Goal: Navigation & Orientation: Find specific page/section

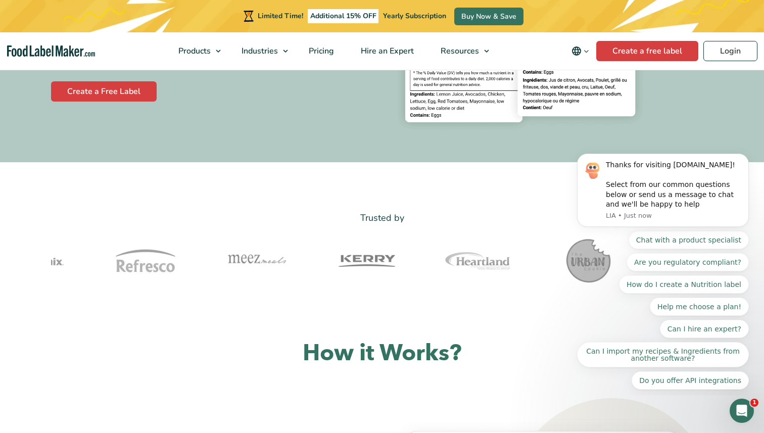
scroll to position [224, 0]
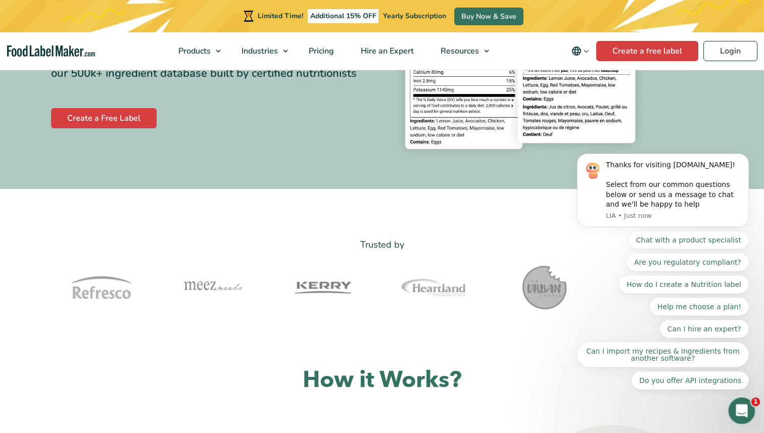
click at [743, 409] on icon "Open Intercom Messenger" at bounding box center [740, 409] width 17 height 17
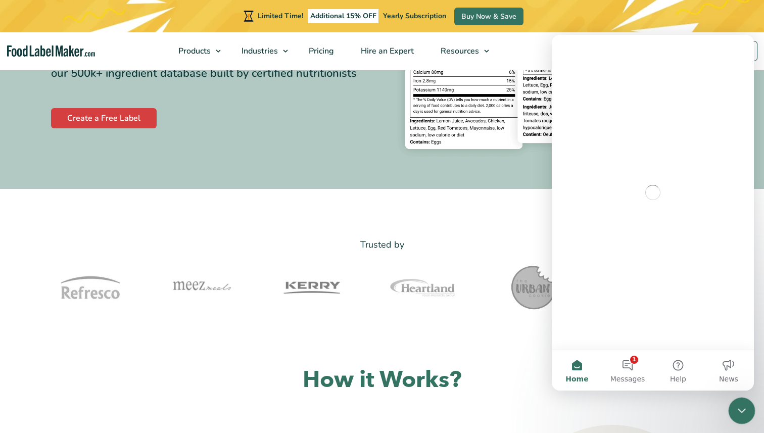
scroll to position [0, 0]
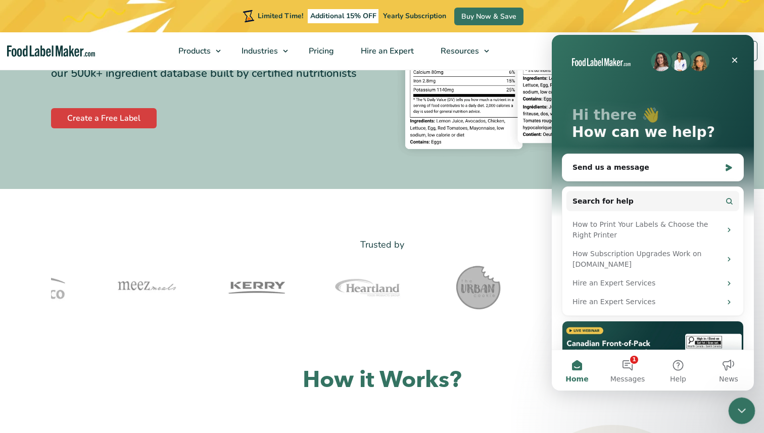
click at [749, 421] on div at bounding box center [742, 411] width 27 height 27
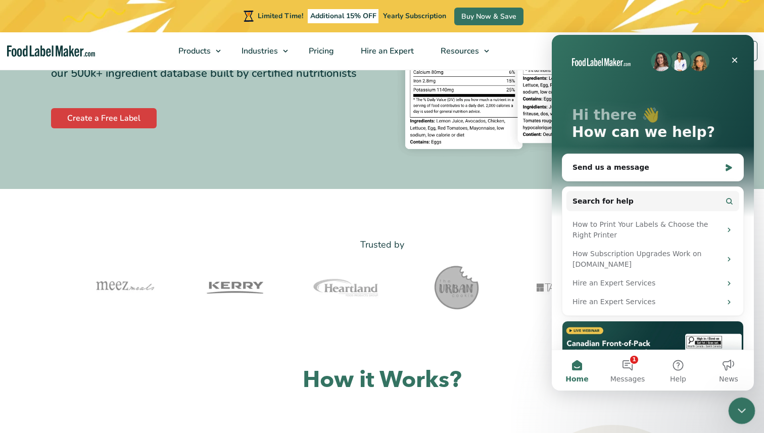
click at [739, 411] on icon "Close Intercom Messenger" at bounding box center [740, 409] width 12 height 12
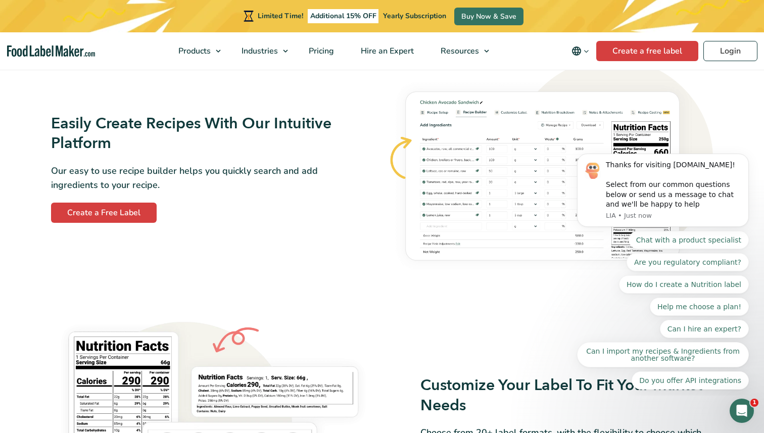
scroll to position [621, 0]
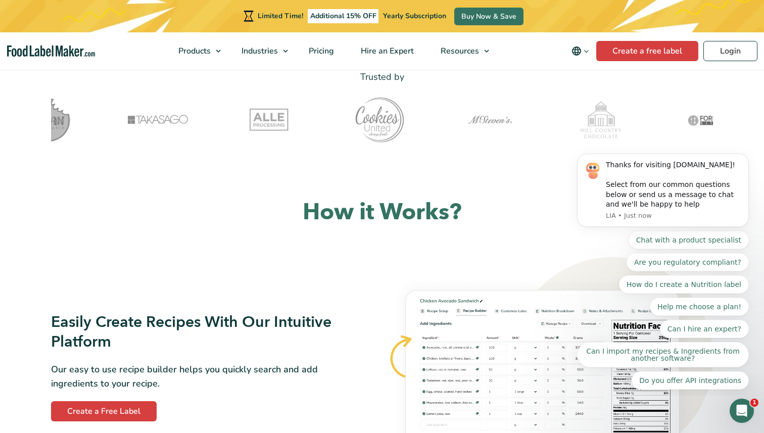
scroll to position [0, 0]
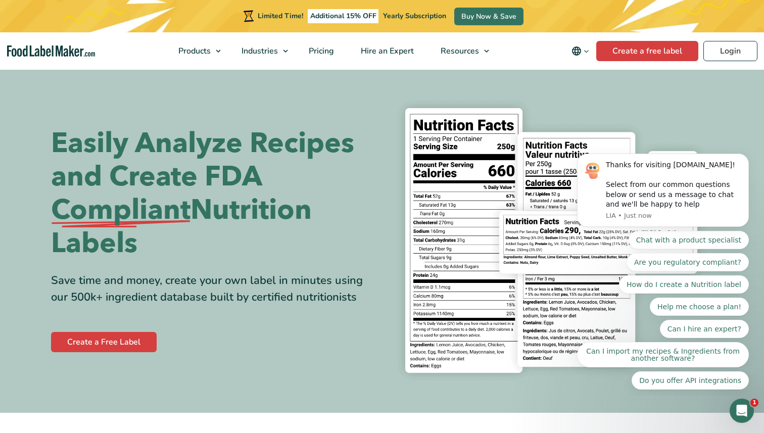
click at [279, 179] on h1 "Easily Analyze Recipes and Create FDA Compliant Nutrition Labels" at bounding box center [212, 193] width 323 height 133
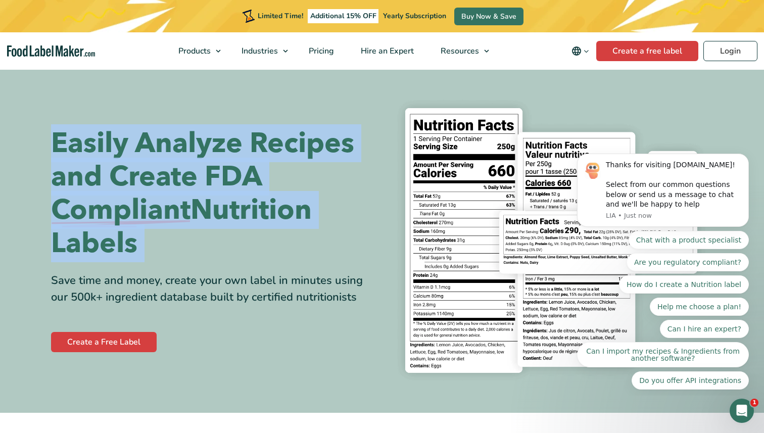
click at [279, 179] on h1 "Easily Analyze Recipes and Create FDA Compliant Nutrition Labels" at bounding box center [212, 193] width 323 height 133
click at [297, 208] on h1 "Easily Analyze Recipes and Create FDA Compliant Nutrition Labels" at bounding box center [212, 193] width 323 height 133
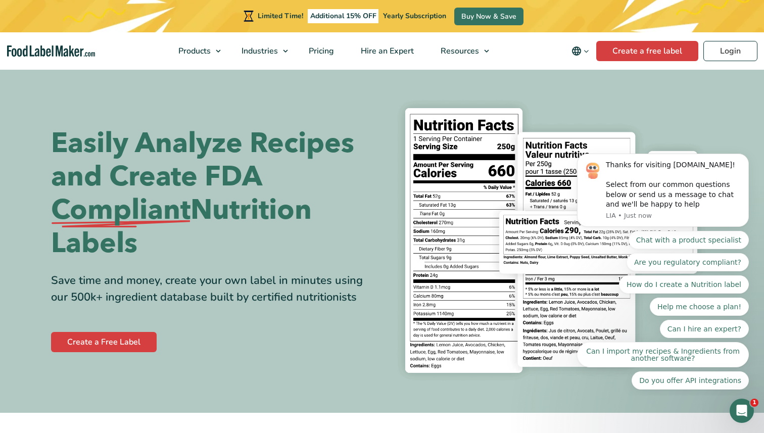
click at [721, 65] on nav "Products Food Nutrition Labelling Supplements Formulation & Labelling Industrie…" at bounding box center [382, 50] width 764 height 37
click at [724, 57] on link "Login" at bounding box center [731, 51] width 54 height 20
